Goal: Communication & Community: Answer question/provide support

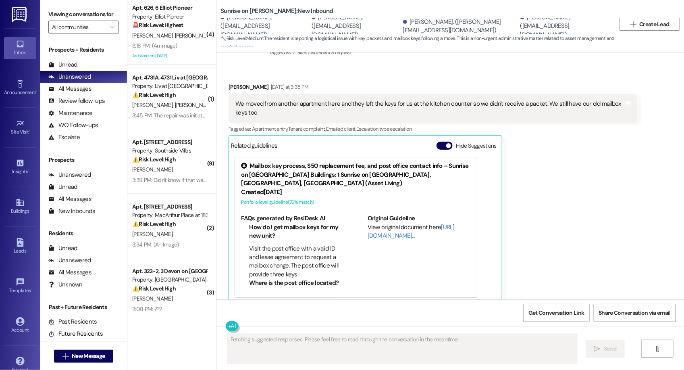
scroll to position [3188, 0]
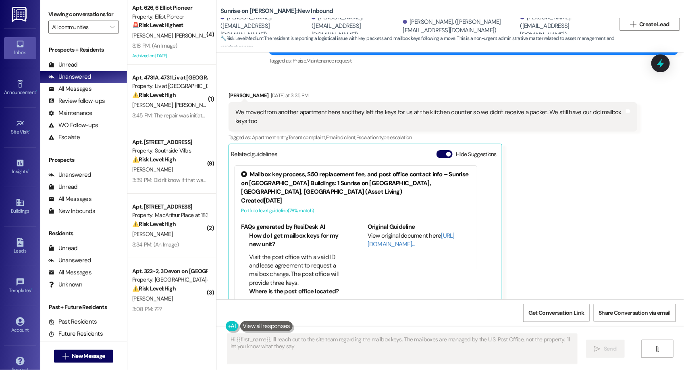
type textarea "Hi {{first_name}}, I'll reach out to the site team regarding the mailbox keys. …"
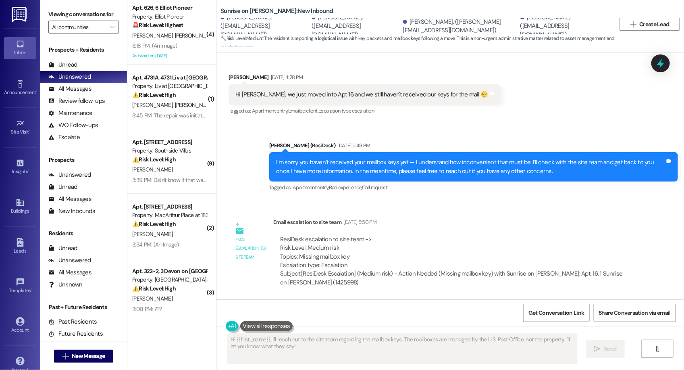
scroll to position [2631, 0]
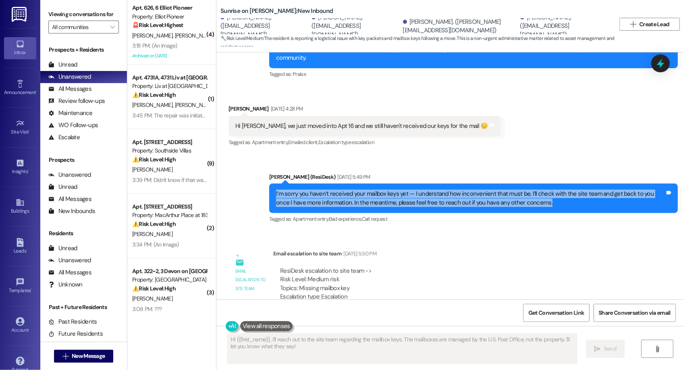
drag, startPoint x: 261, startPoint y: 176, endPoint x: 547, endPoint y: 182, distance: 285.8
click at [547, 182] on div "Sent via SMS [PERSON_NAME] (ResiDesk) [DATE] 5:49 PM I’m sorry you haven’t rece…" at bounding box center [473, 198] width 421 height 64
click at [497, 189] on div "I’m sorry you haven’t received your mailbox keys yet — I understand how inconve…" at bounding box center [470, 197] width 389 height 17
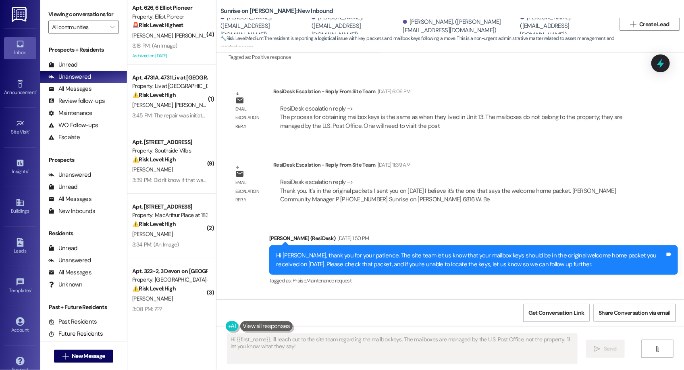
scroll to position [2970, 0]
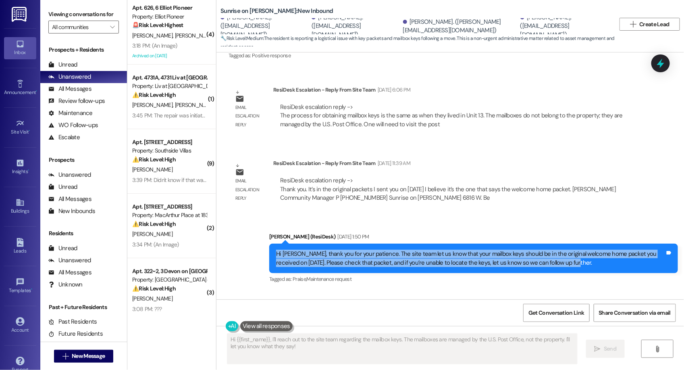
drag, startPoint x: 357, startPoint y: 231, endPoint x: 574, endPoint y: 249, distance: 217.6
click at [574, 249] on div "Hi [PERSON_NAME], thank you for your patience. The site team let us know that y…" at bounding box center [473, 257] width 409 height 29
copy div "Hi [PERSON_NAME], thank you for your patience. The site team let us know that y…"
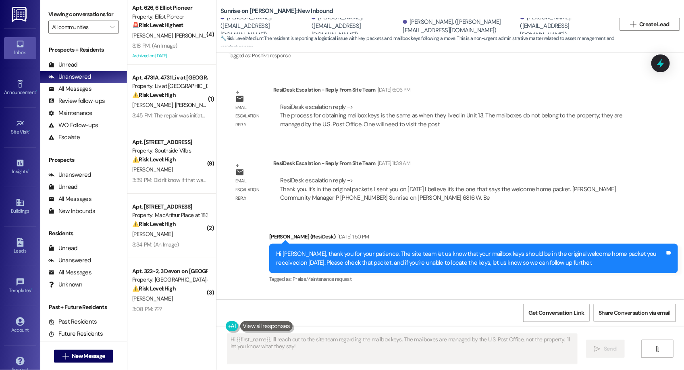
click at [355, 249] on div "Hi [PERSON_NAME], thank you for your patience. The site team let us know that y…" at bounding box center [470, 257] width 389 height 17
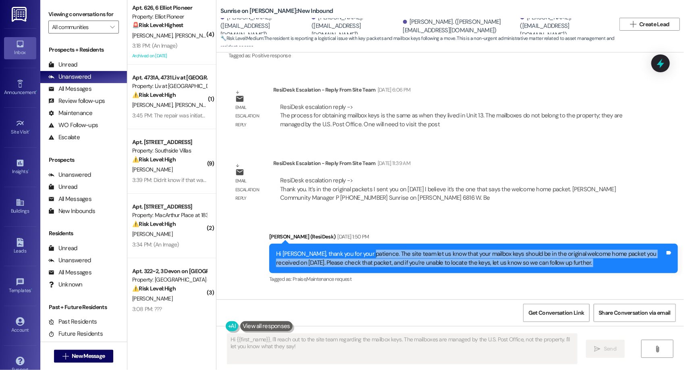
drag, startPoint x: 358, startPoint y: 235, endPoint x: 526, endPoint y: 256, distance: 169.3
click at [526, 256] on div "[PERSON_NAME] (ResiDesk) [DATE] 1:50 PM Hi [PERSON_NAME], thank you for your pa…" at bounding box center [473, 258] width 409 height 52
copy div "The site team let us know that your mailbox keys should be in the original welc…"
